Goal: Task Accomplishment & Management: Manage account settings

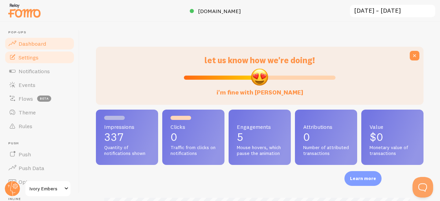
click at [32, 57] on span "Settings" at bounding box center [29, 57] width 20 height 7
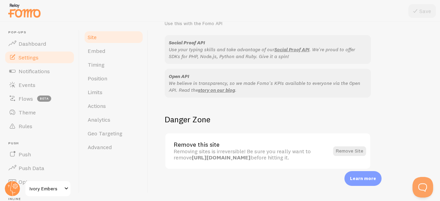
scroll to position [448, 0]
click at [91, 50] on span "Embed" at bounding box center [97, 50] width 18 height 7
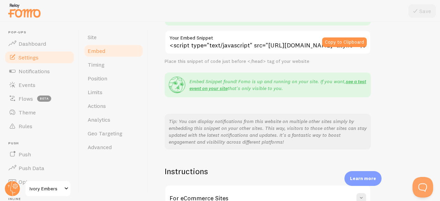
scroll to position [168, 0]
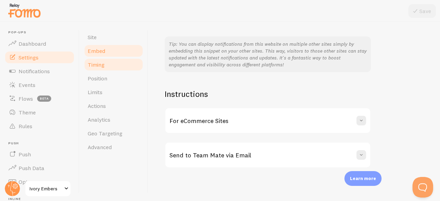
click at [91, 65] on span "Timing" at bounding box center [96, 64] width 17 height 7
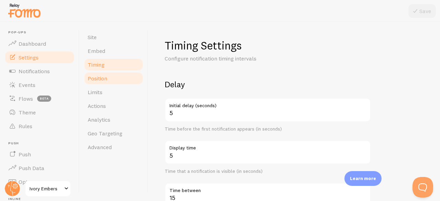
click at [111, 81] on link "Position" at bounding box center [114, 78] width 60 height 14
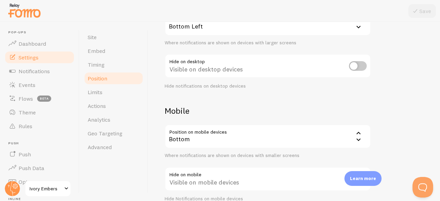
scroll to position [120, 0]
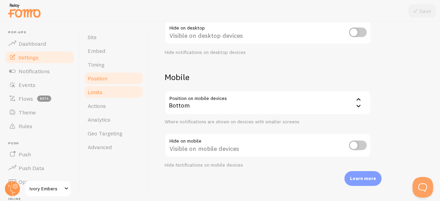
click at [107, 94] on link "Limits" at bounding box center [114, 92] width 60 height 14
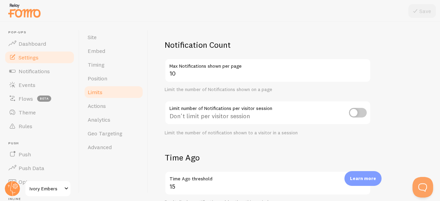
scroll to position [40, 0]
click at [364, 113] on input "checkbox" at bounding box center [358, 113] width 18 height 10
checkbox input "true"
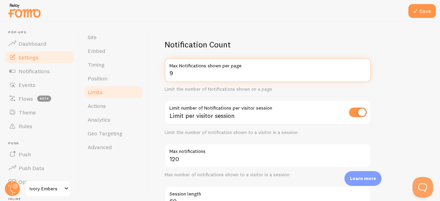
click at [364, 75] on input "9" at bounding box center [268, 70] width 206 height 24
click at [364, 75] on input "8" at bounding box center [268, 70] width 206 height 24
click at [364, 75] on input "7" at bounding box center [268, 70] width 206 height 24
click at [364, 75] on input "6" at bounding box center [268, 70] width 206 height 24
click at [364, 75] on input "5" at bounding box center [268, 70] width 206 height 24
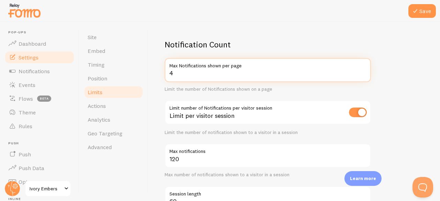
type input "4"
click at [364, 75] on input "4" at bounding box center [268, 70] width 206 height 24
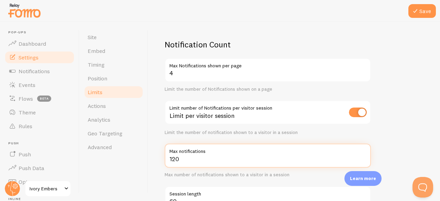
click at [199, 158] on input "120" at bounding box center [268, 156] width 206 height 24
type input "1"
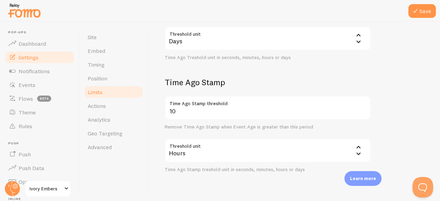
scroll to position [329, 0]
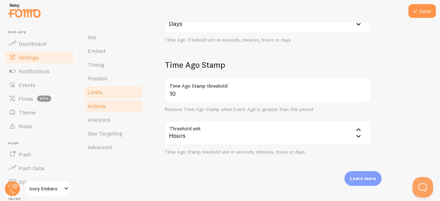
type input "5"
click at [96, 111] on link "Actions" at bounding box center [114, 106] width 60 height 14
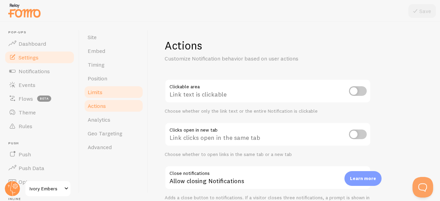
click at [106, 88] on link "Limits" at bounding box center [114, 92] width 60 height 14
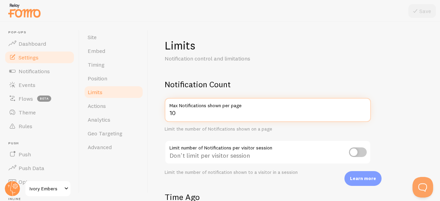
click at [190, 112] on input "10" at bounding box center [268, 110] width 206 height 24
type input "1"
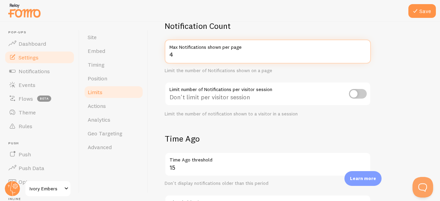
scroll to position [59, 0]
type input "4"
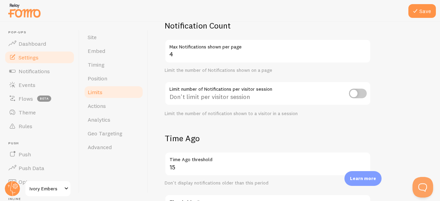
click at [357, 95] on input "checkbox" at bounding box center [358, 94] width 18 height 10
checkbox input "true"
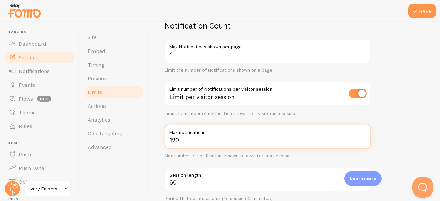
click at [184, 145] on input "120" at bounding box center [268, 137] width 206 height 24
type input "1"
type input "5"
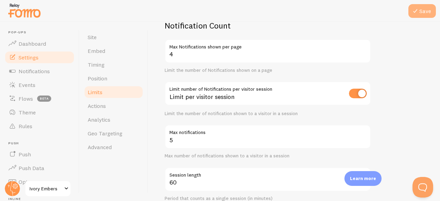
click at [417, 12] on icon at bounding box center [415, 11] width 8 height 8
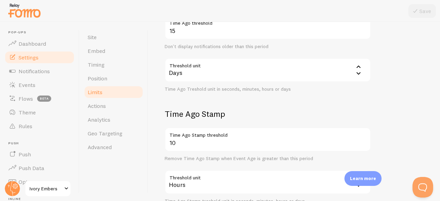
scroll to position [329, 0]
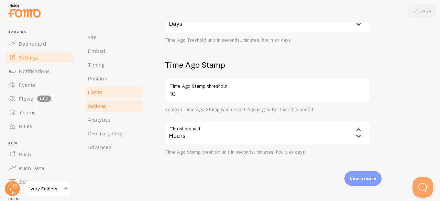
click at [109, 105] on link "Actions" at bounding box center [114, 106] width 60 height 14
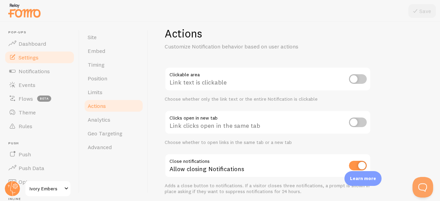
scroll to position [38, 0]
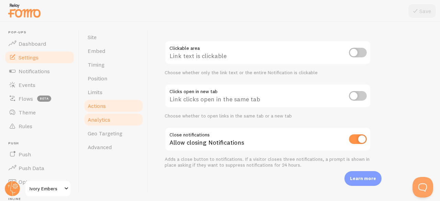
click at [102, 121] on span "Analytics" at bounding box center [99, 119] width 23 height 7
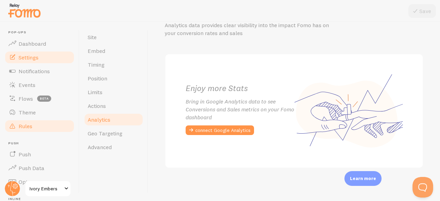
click at [26, 126] on span "Rules" at bounding box center [26, 126] width 14 height 7
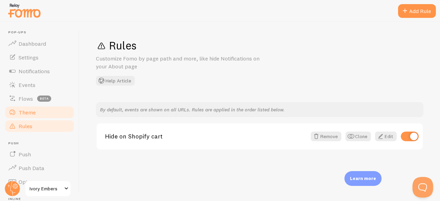
click at [27, 111] on span "Theme" at bounding box center [27, 112] width 17 height 7
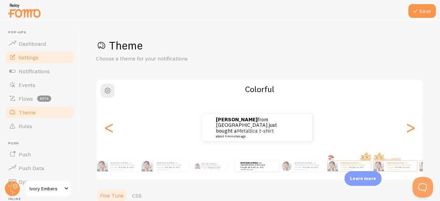
click at [37, 57] on span "Settings" at bounding box center [29, 57] width 20 height 7
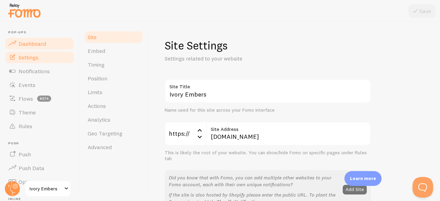
click at [33, 45] on span "Dashboard" at bounding box center [32, 43] width 27 height 7
